Goal: Task Accomplishment & Management: Use online tool/utility

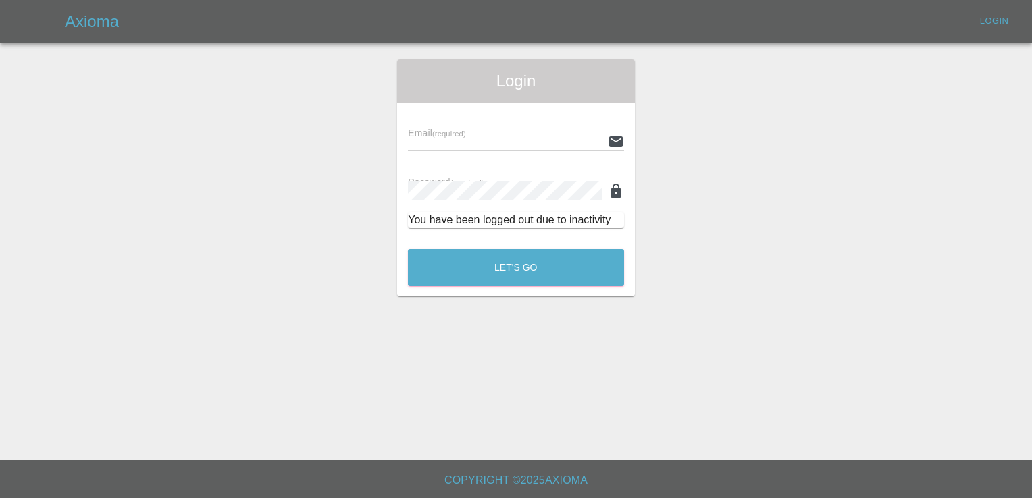
type input "[EMAIL_ADDRESS][DOMAIN_NAME]"
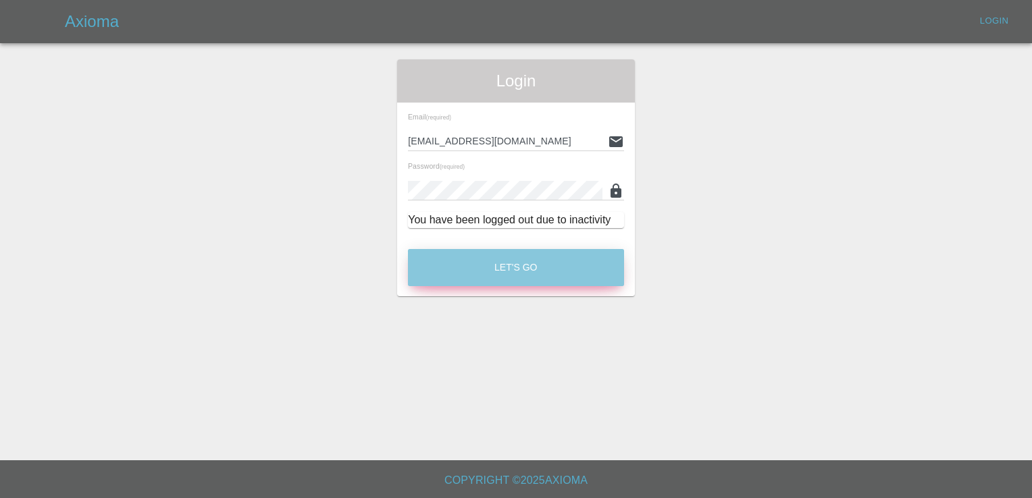
click at [521, 261] on button "Let's Go" at bounding box center [516, 267] width 216 height 37
click at [511, 271] on button "Let's Go" at bounding box center [516, 267] width 216 height 37
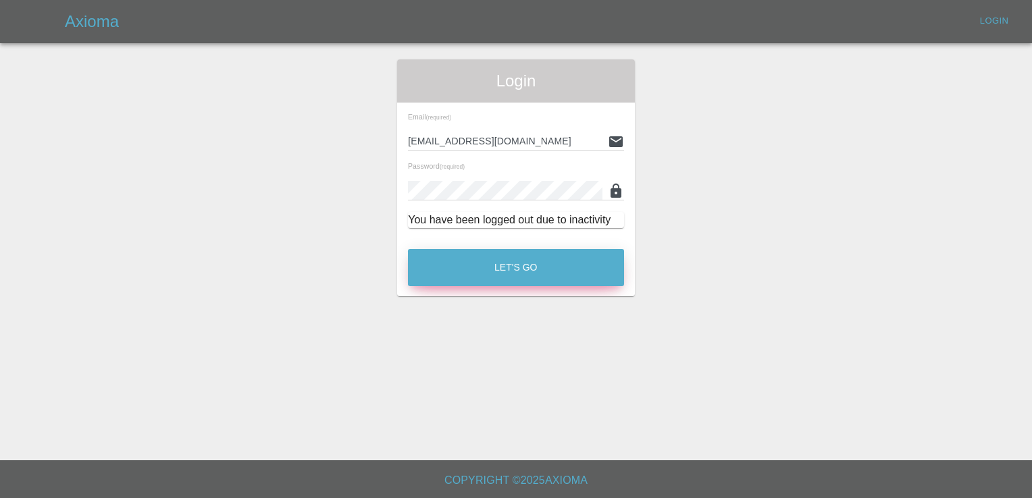
click at [504, 274] on button "Let's Go" at bounding box center [516, 267] width 216 height 37
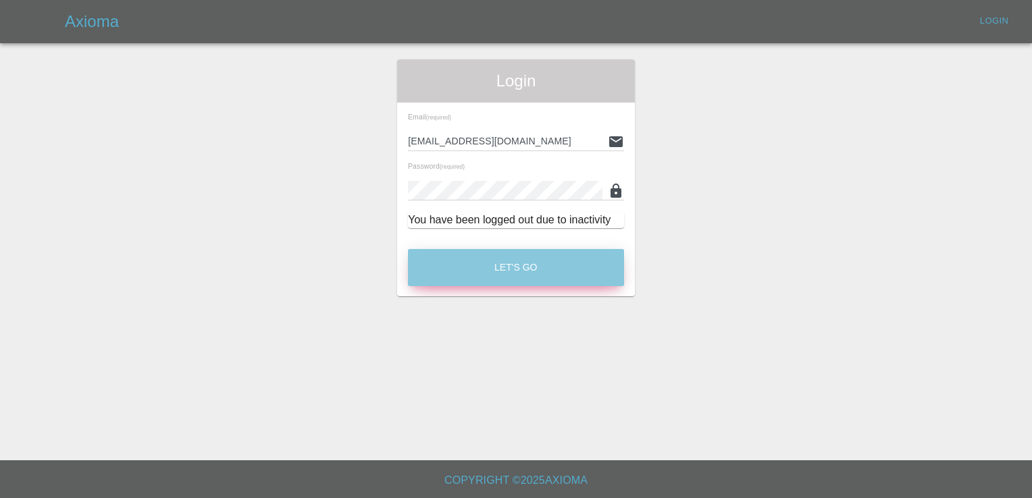
click at [492, 272] on button "Let's Go" at bounding box center [516, 267] width 216 height 37
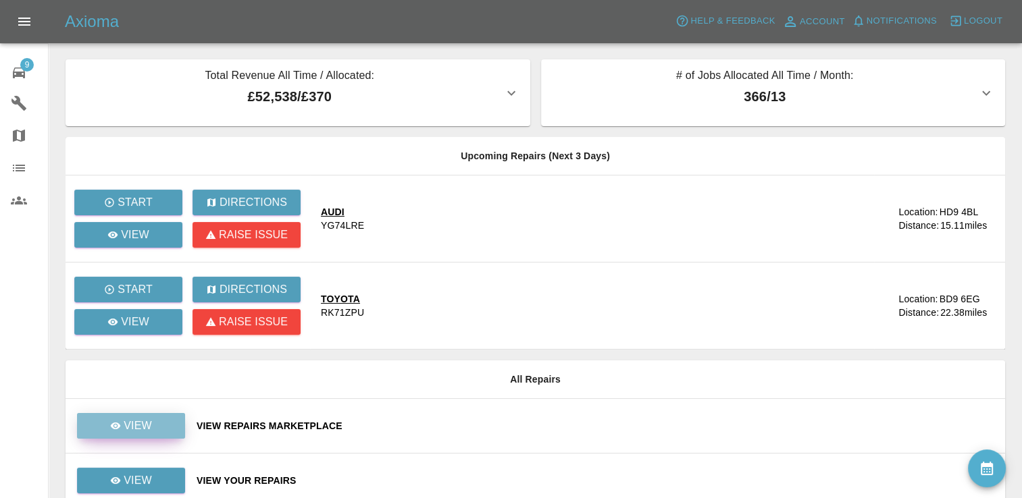
click at [145, 424] on p "View" at bounding box center [138, 426] width 28 height 16
